Goal: Task Accomplishment & Management: Manage account settings

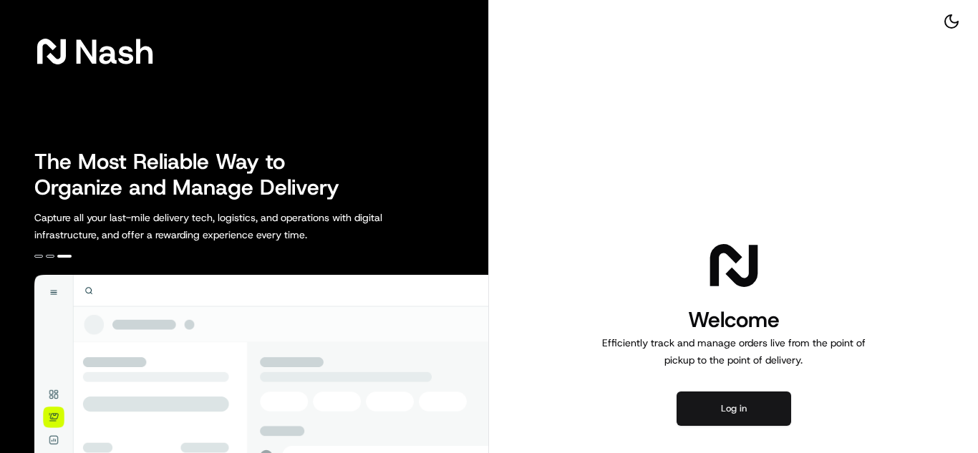
click at [744, 407] on button "Log in" at bounding box center [733, 409] width 115 height 34
